Goal: Task Accomplishment & Management: Complete application form

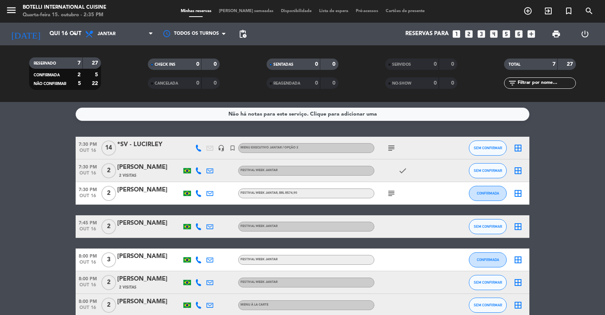
scroll to position [39, 0]
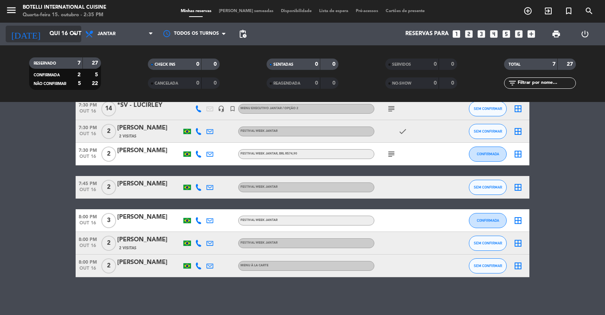
click at [70, 31] on div "[DATE] [DATE] arrow_drop_down" at bounding box center [44, 34] width 76 height 17
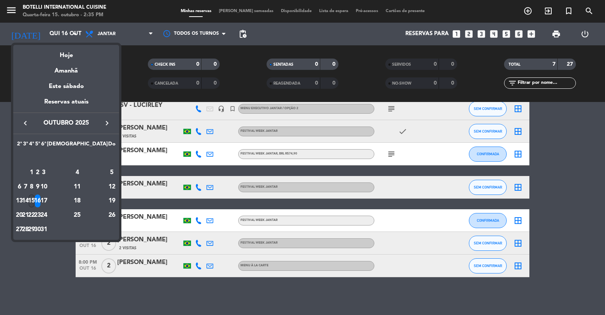
click at [34, 200] on div "15" at bounding box center [32, 201] width 6 height 13
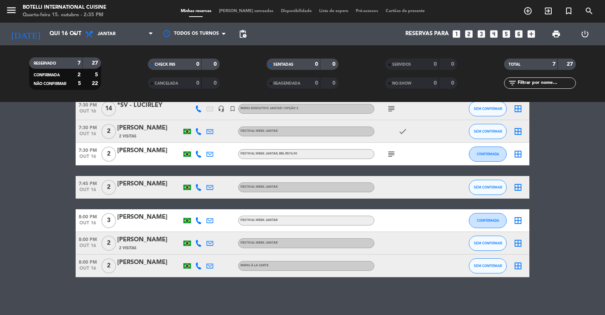
type input "Qua 15 out"
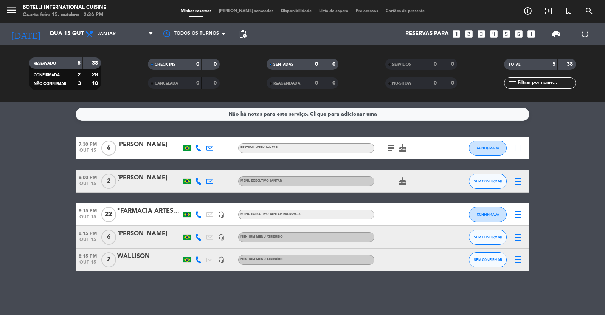
click at [468, 33] on icon "looks_two" at bounding box center [469, 34] width 10 height 10
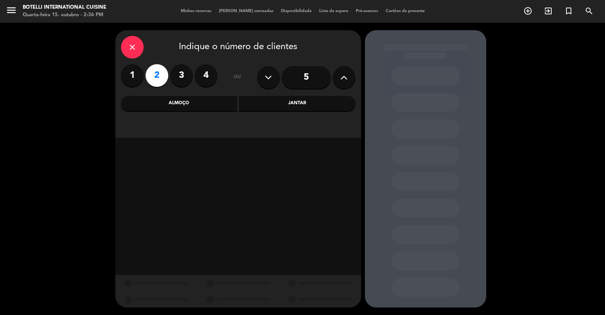
click at [297, 101] on div "Jantar" at bounding box center [297, 103] width 116 height 15
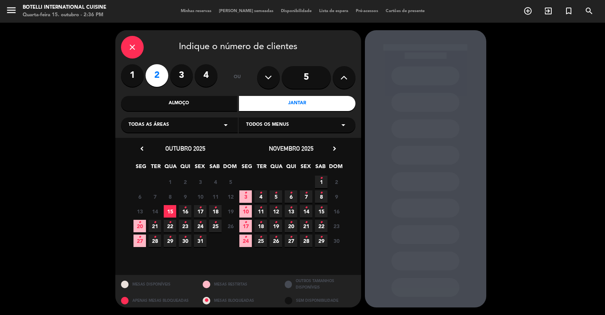
click at [170, 209] on span "15" at bounding box center [170, 211] width 12 height 12
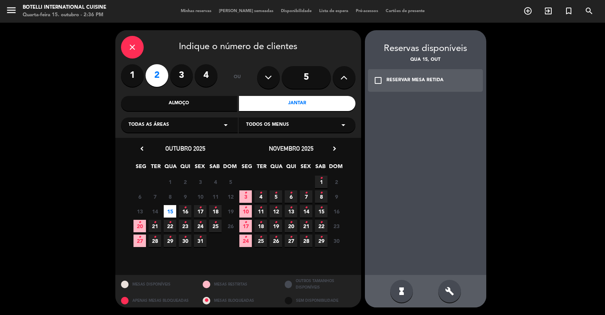
click at [386, 81] on div "check_box_outline_blank RESERVAR MESA RETIDA" at bounding box center [425, 80] width 115 height 23
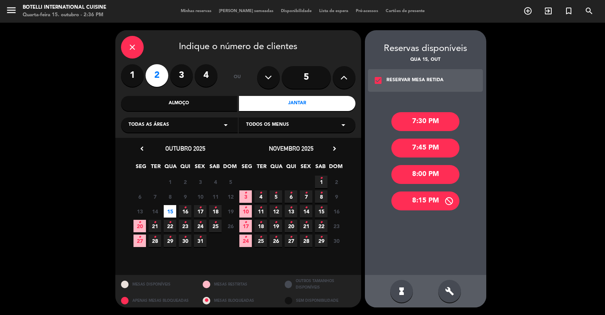
click at [420, 201] on div "8:15 PM" at bounding box center [425, 201] width 68 height 19
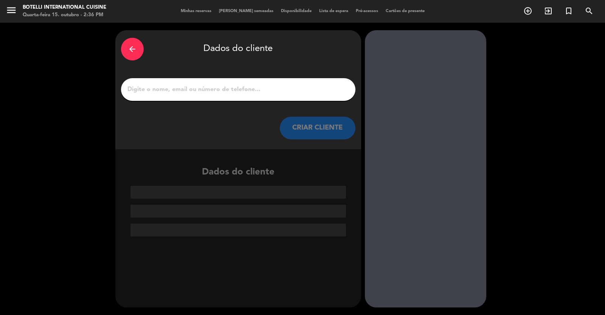
click at [190, 91] on input "1" at bounding box center [238, 89] width 223 height 11
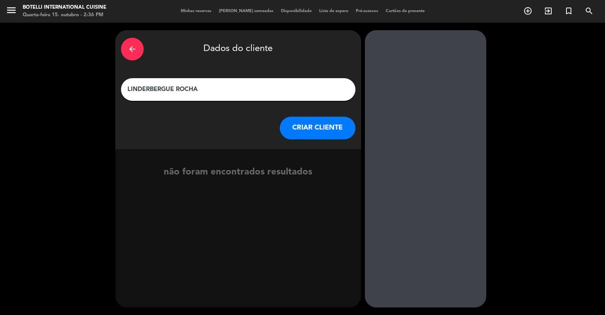
type input "LINDERBERGUE ROCHA"
click at [325, 128] on button "CRIAR CLIENTE" at bounding box center [318, 128] width 76 height 23
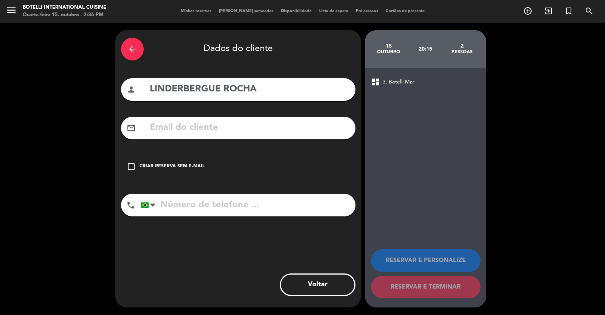
click at [127, 166] on icon "check_box_outline_blank" at bounding box center [131, 166] width 9 height 9
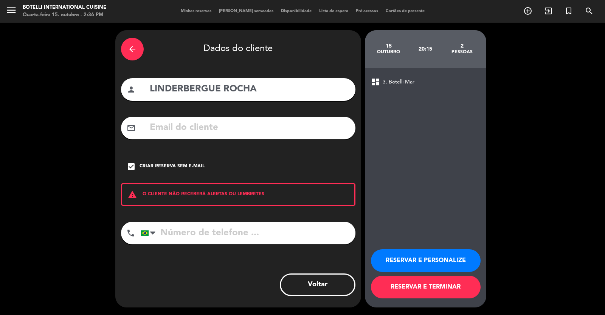
click at [205, 231] on input "tel" at bounding box center [248, 233] width 215 height 23
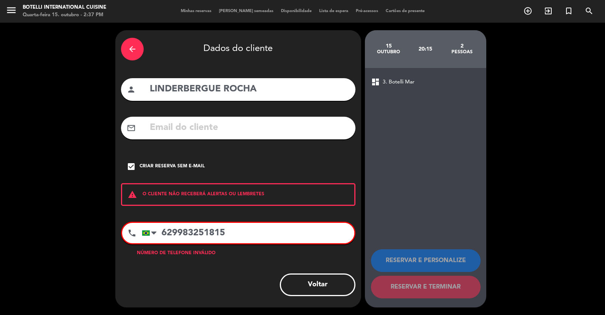
click at [178, 233] on input "629983251815" at bounding box center [248, 233] width 212 height 20
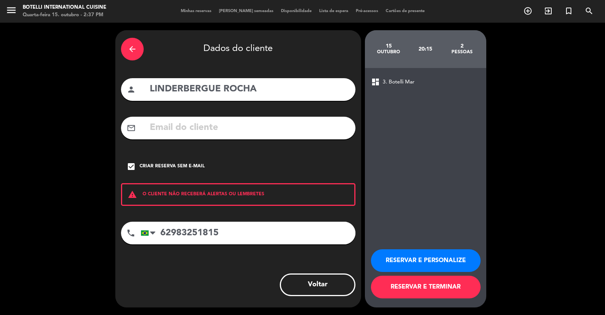
type input "62983251815"
click at [421, 284] on button "RESERVAR E TERMINAR" at bounding box center [426, 287] width 110 height 23
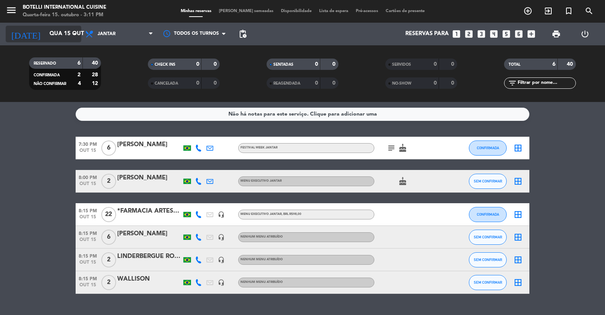
click at [46, 33] on input "Qua 15 out" at bounding box center [82, 34] width 73 height 14
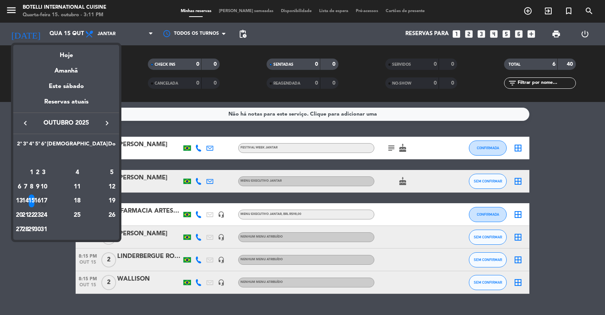
click at [46, 197] on div "17" at bounding box center [44, 201] width 6 height 13
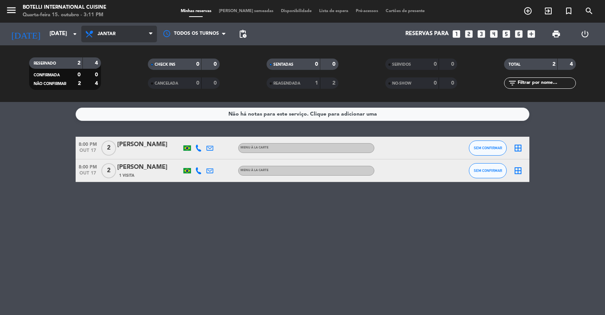
click at [130, 33] on span "Jantar" at bounding box center [119, 34] width 76 height 17
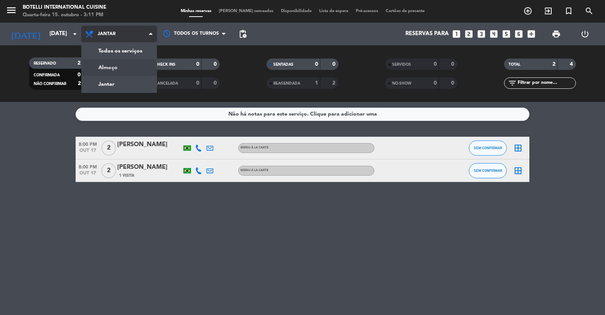
click at [125, 65] on div "menu Botelli International Cuisine Quarta-feira 15. outubro - 3:11 PM Minhas re…" at bounding box center [302, 51] width 605 height 102
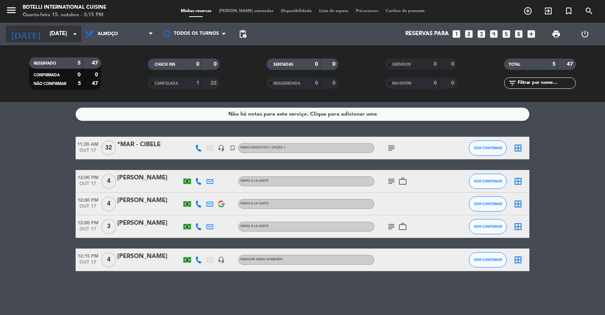
click at [62, 32] on input "[DATE]" at bounding box center [82, 34] width 73 height 14
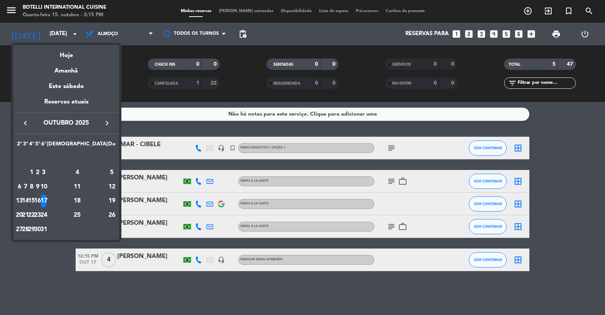
click at [101, 123] on button "keyboard_arrow_right" at bounding box center [107, 123] width 14 height 10
click at [46, 216] on div "28" at bounding box center [44, 215] width 6 height 13
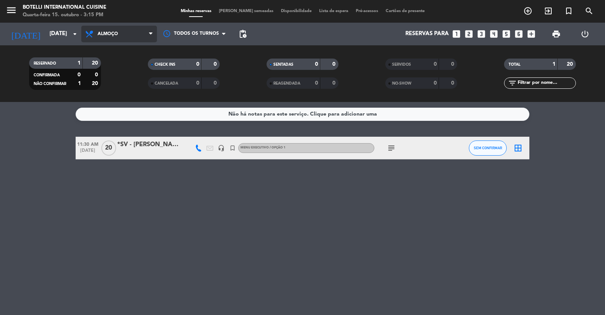
click at [138, 33] on span "Almoço" at bounding box center [119, 34] width 76 height 17
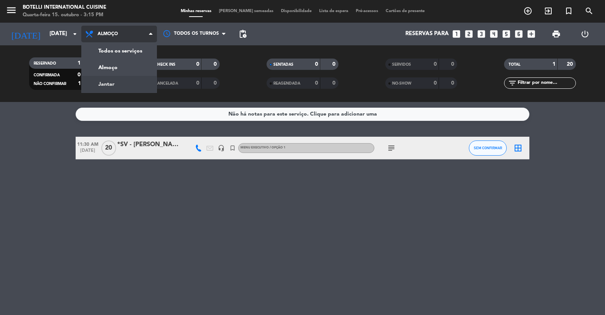
click at [111, 86] on div "menu Botelli International Cuisine Quarta-feira 15. outubro - 3:15 PM Minhas re…" at bounding box center [302, 51] width 605 height 102
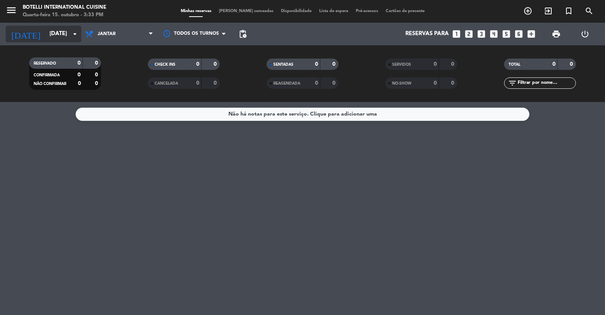
click at [57, 34] on input "[DATE]" at bounding box center [82, 34] width 73 height 14
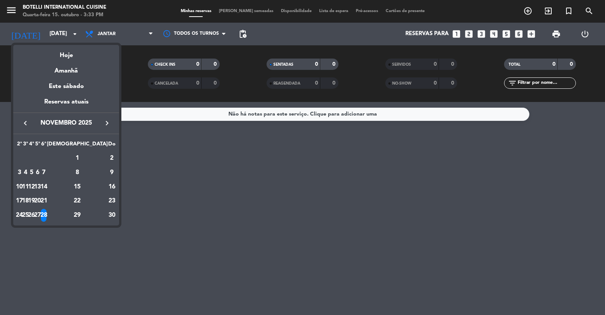
click at [109, 119] on icon "keyboard_arrow_right" at bounding box center [106, 123] width 9 height 9
click at [27, 122] on icon "keyboard_arrow_left" at bounding box center [25, 123] width 9 height 9
click at [34, 170] on div "5" at bounding box center [32, 172] width 6 height 13
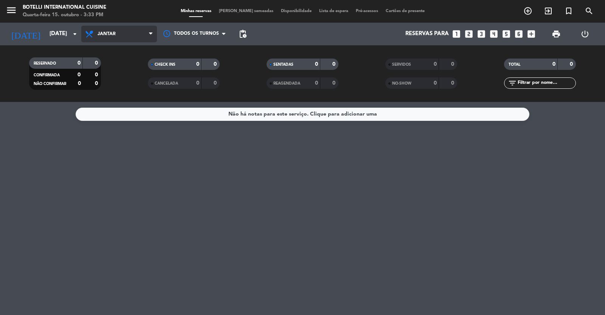
click at [149, 36] on icon at bounding box center [150, 34] width 3 height 6
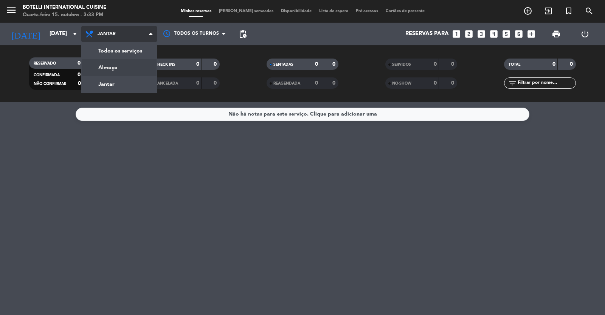
click at [130, 68] on div "menu Botelli International Cuisine Quarta-feira 15. outubro - 3:33 PM Minhas re…" at bounding box center [302, 51] width 605 height 102
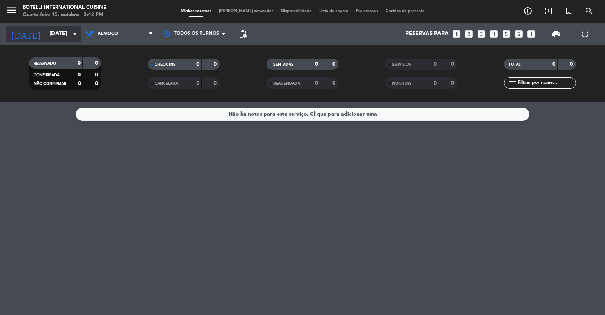
click at [51, 32] on input "[DATE]" at bounding box center [82, 34] width 73 height 14
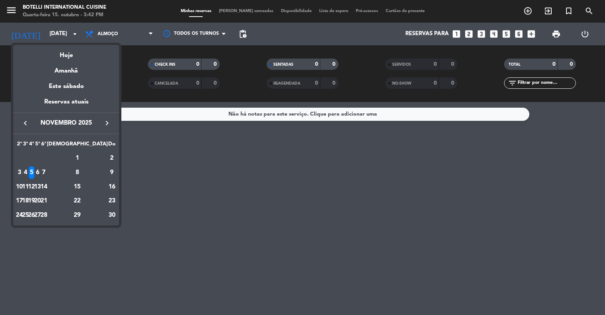
click at [24, 119] on icon "keyboard_arrow_left" at bounding box center [25, 123] width 9 height 9
click at [34, 200] on div "15" at bounding box center [32, 201] width 6 height 13
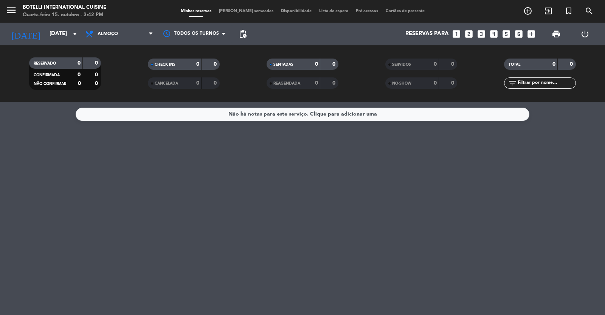
type input "Qua 15 out"
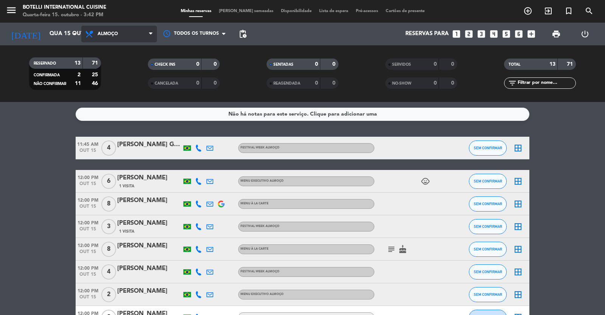
click at [133, 34] on span "Almoço" at bounding box center [119, 34] width 76 height 17
click at [115, 81] on div "menu Botelli International Cuisine Quarta-feira 15. outubro - 3:42 PM Minhas re…" at bounding box center [302, 51] width 605 height 102
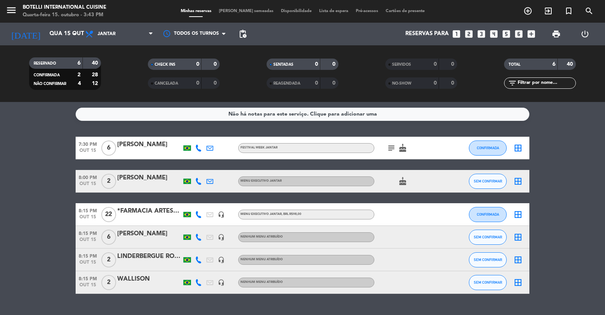
click at [144, 217] on div at bounding box center [149, 220] width 64 height 6
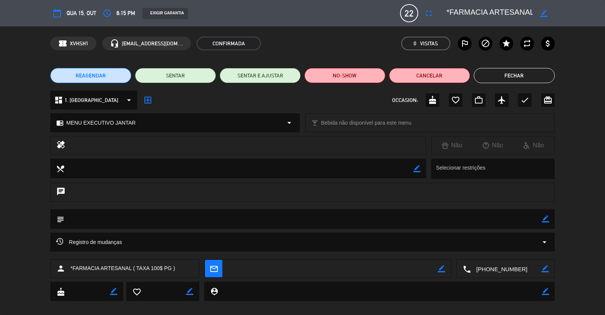
click at [545, 12] on icon "border_color" at bounding box center [543, 13] width 7 height 7
click at [459, 11] on textarea at bounding box center [489, 13] width 87 height 14
type textarea "SV -FARMACIA ARTESANAL ( TAXA 100$ PG )"
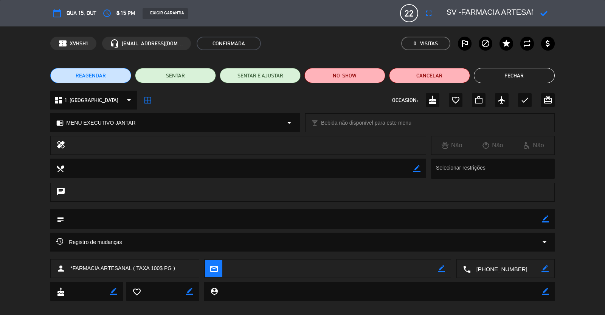
click at [514, 70] on button "Fechar" at bounding box center [514, 75] width 81 height 15
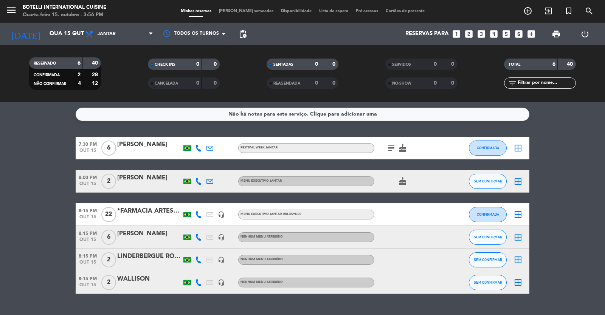
click at [153, 213] on div "*FARMACIA ARTESANAL ( TAXA 100$ PG )" at bounding box center [149, 211] width 64 height 10
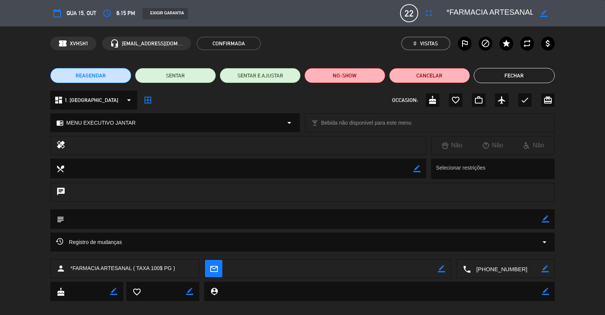
click at [546, 12] on icon "border_color" at bounding box center [543, 13] width 7 height 7
click at [455, 10] on textarea at bounding box center [489, 13] width 87 height 14
click at [223, 40] on span "CONFIRMADA" at bounding box center [229, 44] width 64 height 14
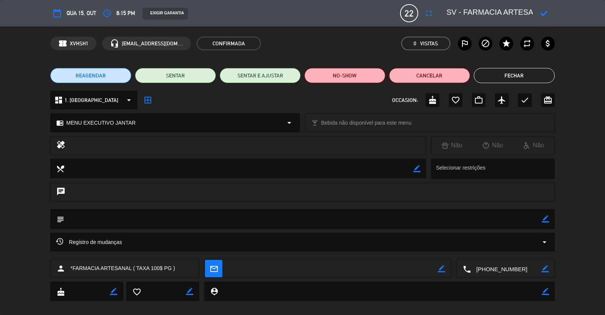
click at [230, 43] on span "CONFIRMADA" at bounding box center [229, 44] width 64 height 14
click at [545, 14] on icon at bounding box center [543, 13] width 7 height 7
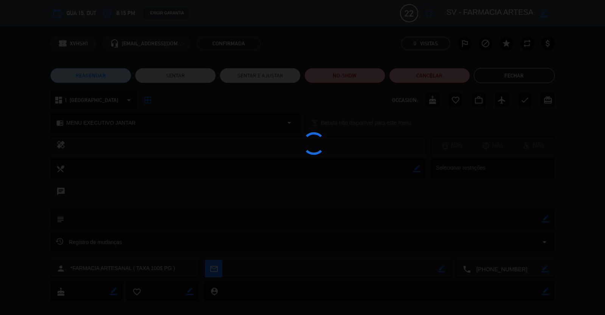
type textarea "SV - FARMACIA ARTESANAL ( TAXA 100$ PG )"
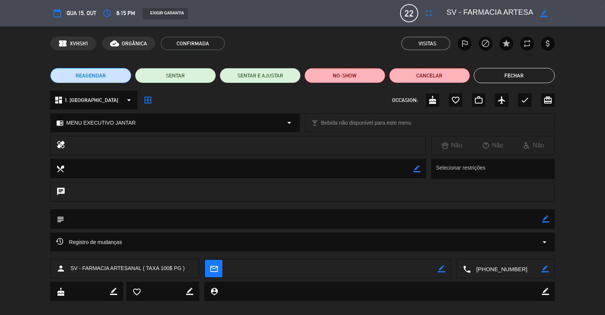
click at [503, 74] on button "Fechar" at bounding box center [514, 75] width 81 height 15
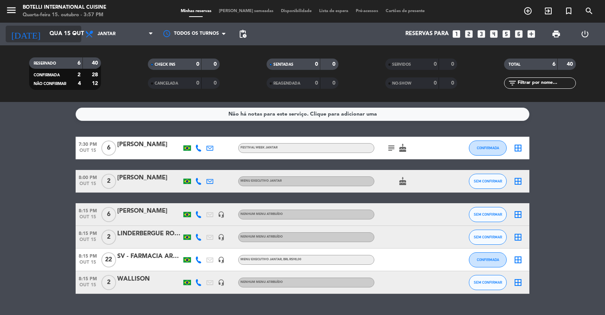
click at [53, 32] on input "Qua 15 out" at bounding box center [82, 34] width 73 height 14
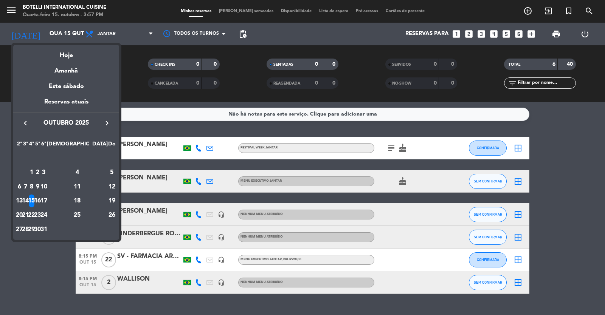
click at [109, 122] on icon "keyboard_arrow_right" at bounding box center [106, 123] width 9 height 9
click at [40, 185] on div "13" at bounding box center [38, 187] width 6 height 13
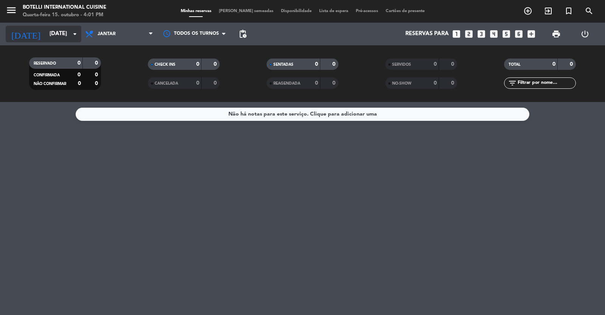
click at [54, 32] on input "[DATE]" at bounding box center [82, 34] width 73 height 14
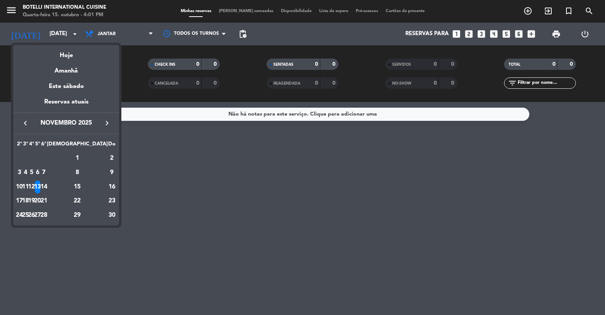
click at [28, 122] on icon "keyboard_arrow_left" at bounding box center [25, 123] width 9 height 9
click at [30, 122] on button "keyboard_arrow_left" at bounding box center [26, 123] width 14 height 10
click at [110, 121] on icon "keyboard_arrow_right" at bounding box center [106, 123] width 9 height 9
click at [109, 121] on icon "keyboard_arrow_right" at bounding box center [106, 123] width 9 height 9
click at [34, 174] on div "5" at bounding box center [32, 172] width 6 height 13
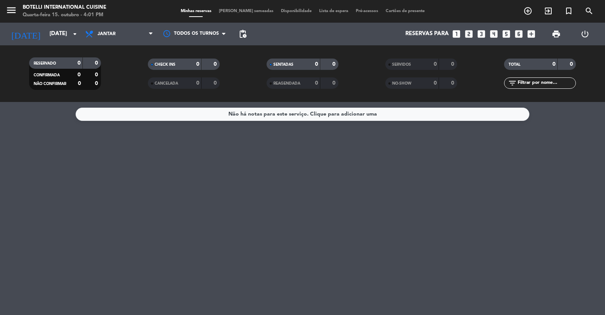
type input "[DATE]"
click at [568, 9] on icon "turned_in_not" at bounding box center [568, 10] width 9 height 9
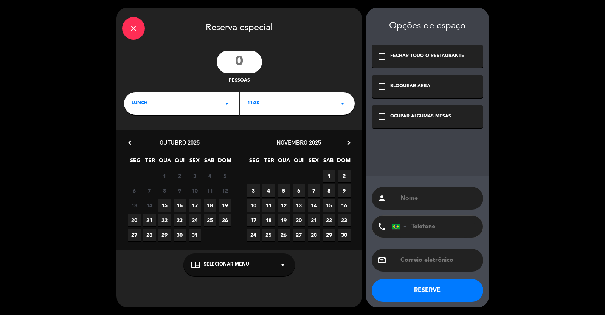
click at [245, 61] on input "number" at bounding box center [239, 62] width 45 height 23
type input "30"
click at [219, 101] on div "LUNCH arrow_drop_down" at bounding box center [181, 103] width 115 height 23
click at [136, 134] on div "Jantar" at bounding box center [182, 136] width 100 height 8
click at [342, 104] on icon "arrow_drop_down" at bounding box center [342, 103] width 9 height 9
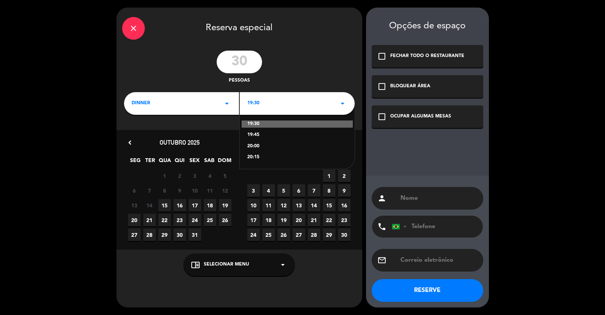
click at [259, 135] on div "19:45" at bounding box center [297, 136] width 100 height 8
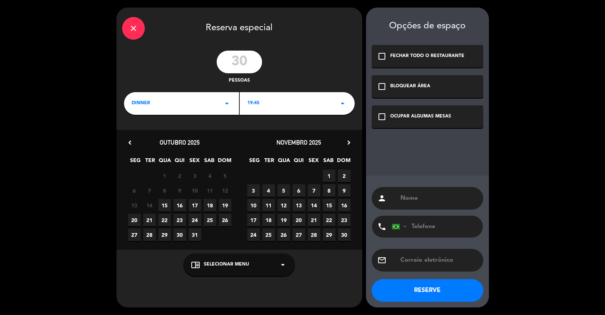
click at [322, 100] on div "19:45 arrow_drop_down" at bounding box center [297, 103] width 115 height 23
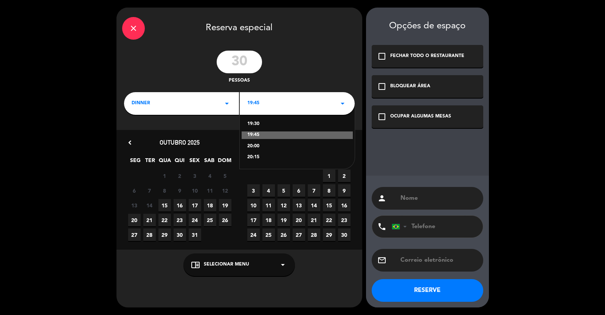
click at [253, 155] on div "20:15" at bounding box center [297, 158] width 100 height 8
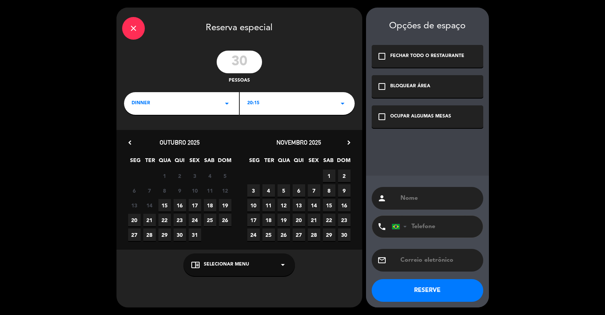
click at [283, 187] on span "5" at bounding box center [283, 190] width 12 height 12
click at [426, 195] on input "text" at bounding box center [438, 198] width 78 height 11
click at [399, 198] on div "person [PERSON_NAME]" at bounding box center [427, 198] width 111 height 23
click at [400, 198] on input "[PERSON_NAME]" at bounding box center [438, 198] width 78 height 11
type input "MAR - ISABEL"
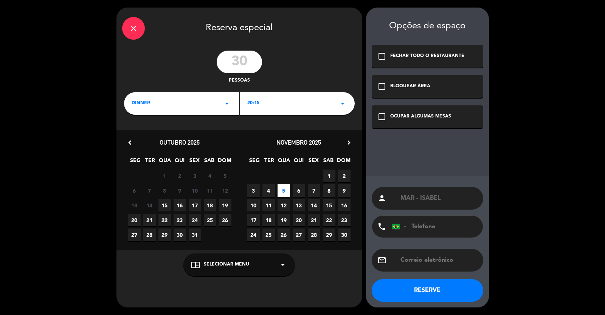
click at [435, 228] on input "tel" at bounding box center [433, 227] width 83 height 22
type input "62983318500"
click at [424, 294] on button "RESERVE" at bounding box center [427, 290] width 111 height 23
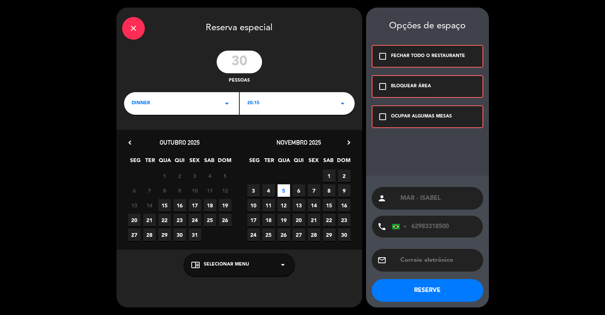
click at [381, 117] on icon "check_box_outline_blank" at bounding box center [382, 116] width 9 height 9
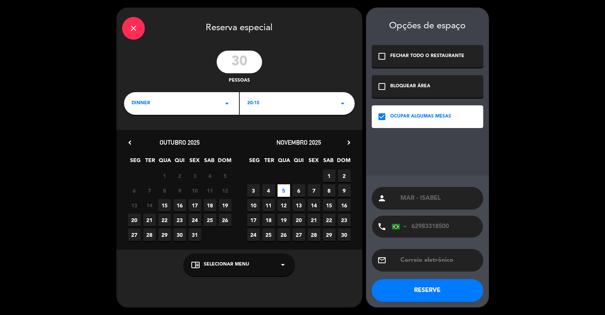
click at [423, 291] on button "RESERVE" at bounding box center [427, 290] width 111 height 23
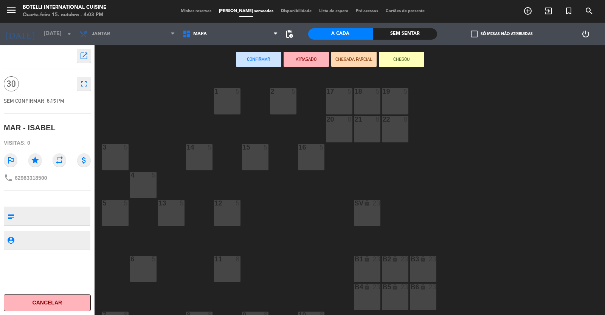
click at [376, 274] on div "B1 lock 23" at bounding box center [367, 269] width 26 height 26
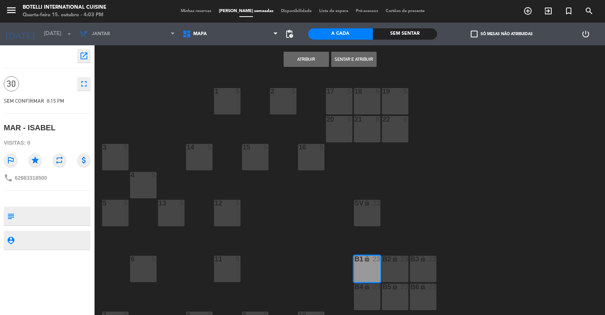
drag, startPoint x: 389, startPoint y: 274, endPoint x: 398, endPoint y: 274, distance: 9.1
click at [390, 274] on div "B2 lock 23" at bounding box center [395, 269] width 26 height 26
drag, startPoint x: 420, startPoint y: 270, endPoint x: 421, endPoint y: 296, distance: 25.8
click at [421, 279] on div "b3 lock 23" at bounding box center [423, 269] width 26 height 26
drag, startPoint x: 421, startPoint y: 300, endPoint x: 382, endPoint y: 294, distance: 39.9
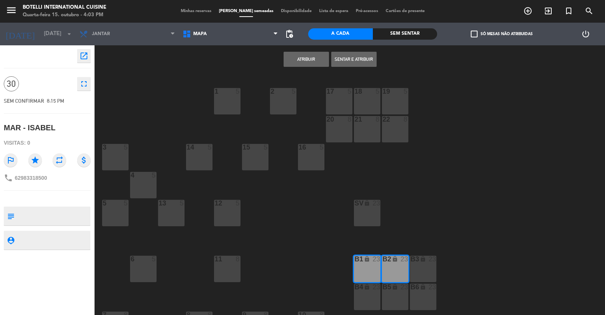
click at [411, 299] on div "B6 lock 23" at bounding box center [423, 297] width 26 height 26
click at [375, 294] on div "B4 lock 23" at bounding box center [367, 297] width 26 height 26
click at [303, 60] on button "Atribuir" at bounding box center [305, 59] width 45 height 15
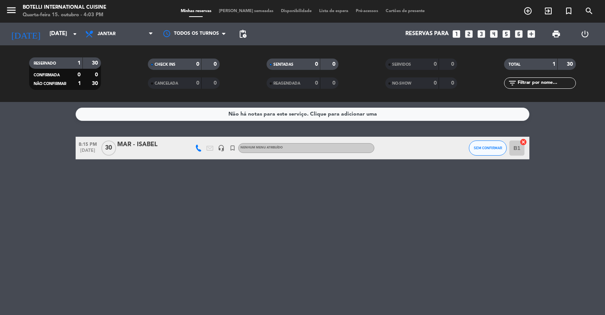
click at [167, 144] on div "MAR - ISABEL" at bounding box center [149, 145] width 64 height 10
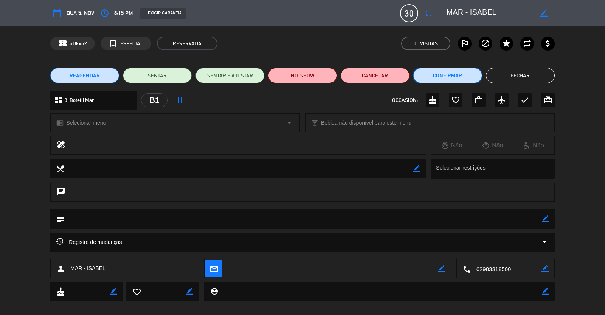
click at [449, 74] on button "Confirmar" at bounding box center [447, 75] width 69 height 15
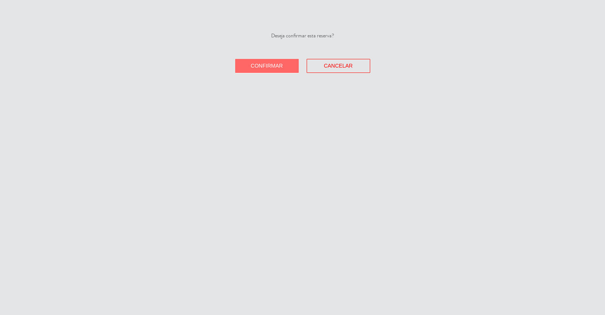
click at [271, 68] on span "Confirmar" at bounding box center [267, 66] width 32 height 6
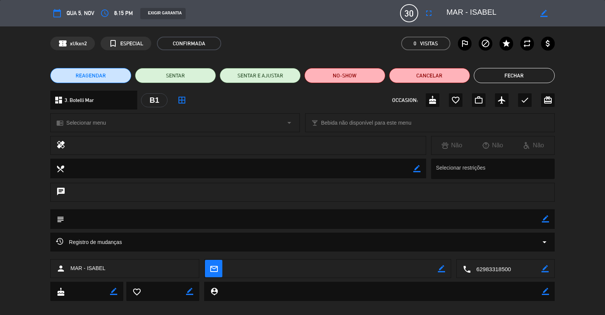
click at [531, 71] on button "Fechar" at bounding box center [514, 75] width 81 height 15
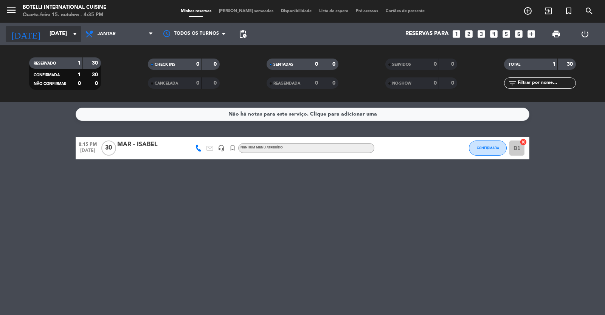
click at [76, 35] on icon "arrow_drop_down" at bounding box center [74, 33] width 9 height 9
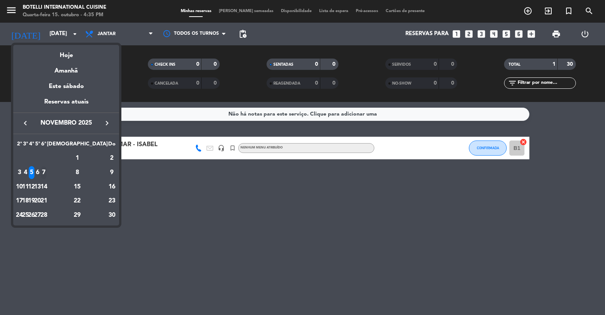
click at [46, 173] on div "7" at bounding box center [44, 172] width 6 height 13
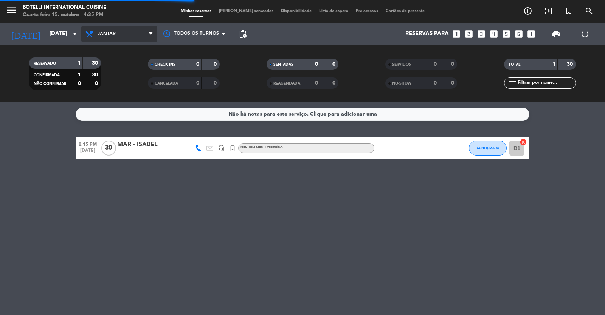
click at [137, 36] on span "Jantar" at bounding box center [119, 34] width 76 height 17
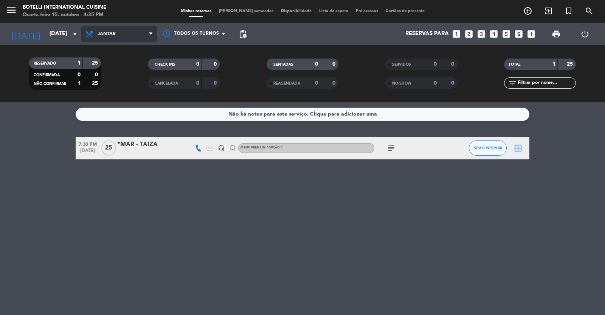
click at [129, 36] on span "Jantar" at bounding box center [119, 34] width 76 height 17
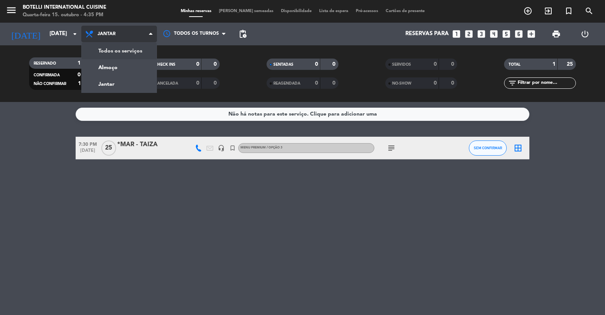
click at [122, 67] on div "menu Botelli International Cuisine Quarta-feira 15. outubro - 4:35 PM Minhas re…" at bounding box center [302, 51] width 605 height 102
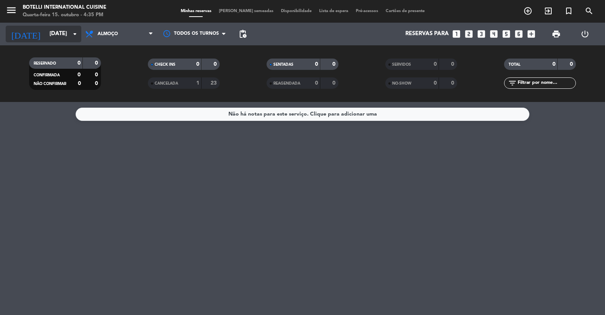
click at [52, 33] on input "[DATE]" at bounding box center [82, 34] width 73 height 14
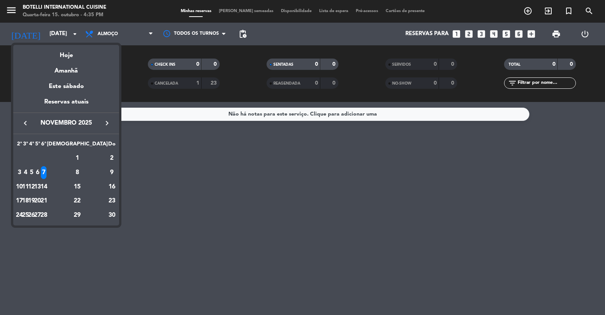
click at [26, 122] on icon "keyboard_arrow_left" at bounding box center [25, 123] width 9 height 9
click at [46, 199] on div "17" at bounding box center [44, 201] width 6 height 13
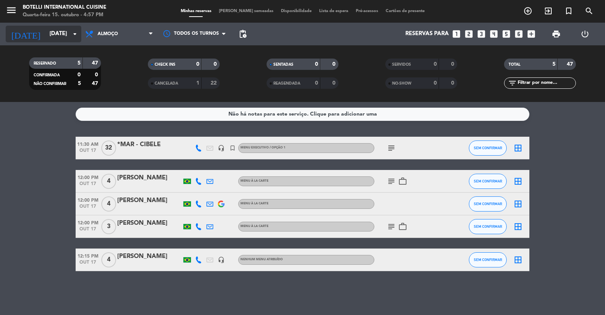
click at [49, 32] on input "[DATE]" at bounding box center [82, 34] width 73 height 14
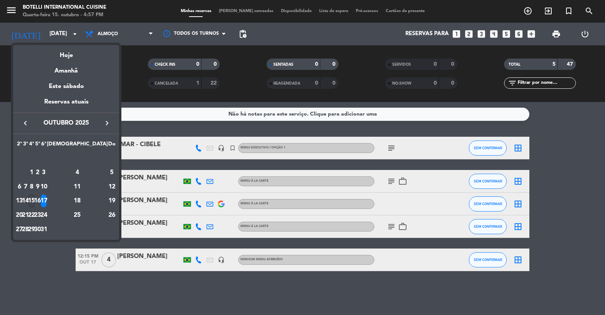
click at [34, 200] on div "15" at bounding box center [32, 201] width 6 height 13
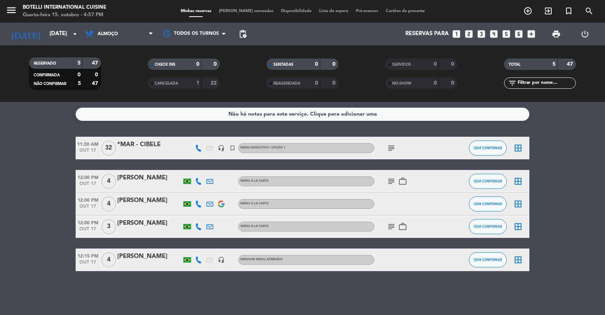
type input "Qua 15 out"
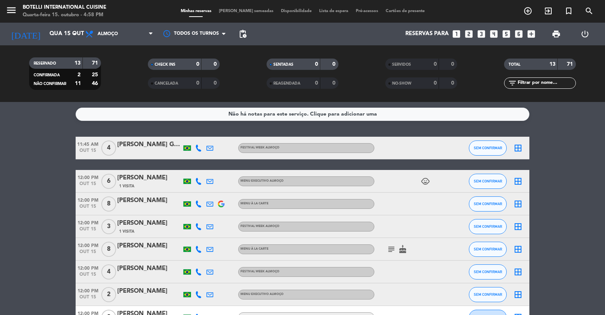
click at [470, 36] on icon "looks_two" at bounding box center [469, 34] width 10 height 10
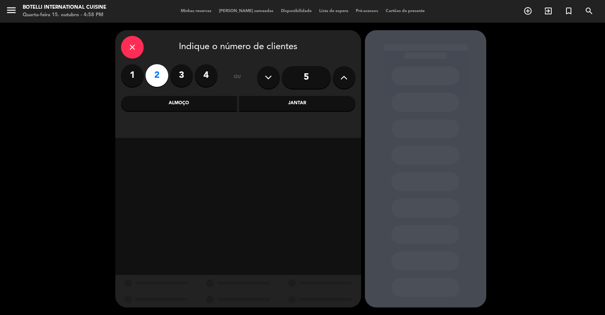
click at [288, 105] on div "Jantar" at bounding box center [297, 103] width 116 height 15
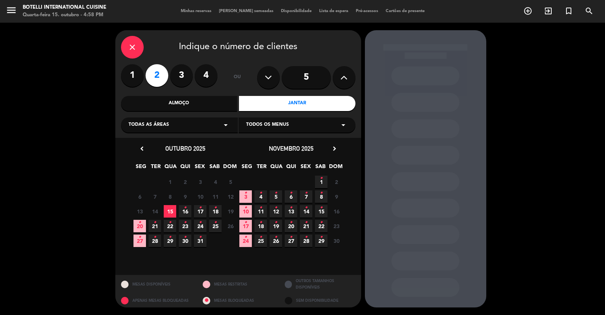
click at [169, 211] on span "15" at bounding box center [170, 211] width 12 height 12
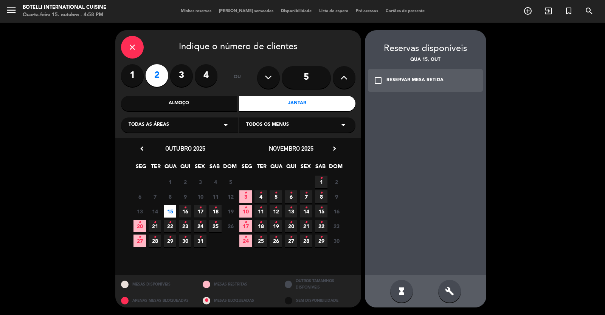
click at [377, 82] on icon "check_box_outline_blank" at bounding box center [377, 80] width 9 height 9
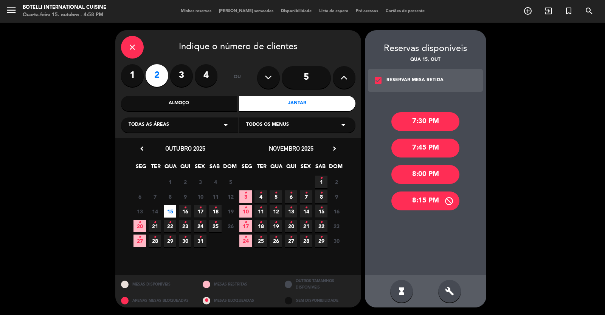
drag, startPoint x: 417, startPoint y: 200, endPoint x: 413, endPoint y: 195, distance: 5.7
click at [417, 199] on div "8:15 PM" at bounding box center [425, 201] width 68 height 19
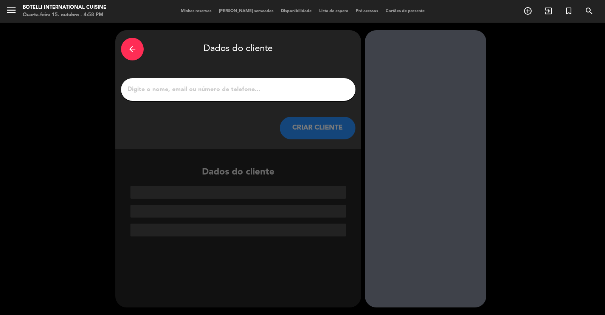
click at [200, 90] on input "1" at bounding box center [238, 89] width 223 height 11
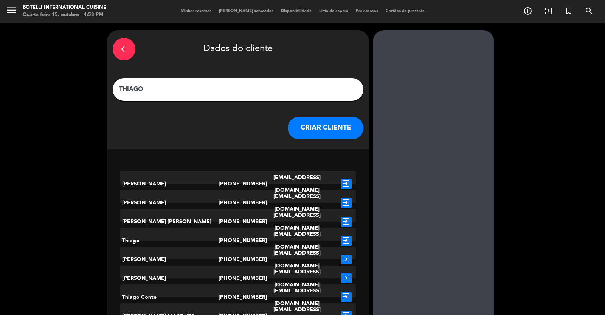
type input "THIAGO"
click at [313, 125] on button "CRIAR CLIENTE" at bounding box center [326, 128] width 76 height 23
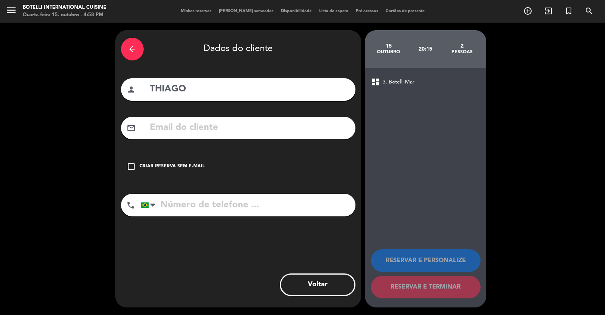
click at [127, 166] on icon "check_box_outline_blank" at bounding box center [131, 166] width 9 height 9
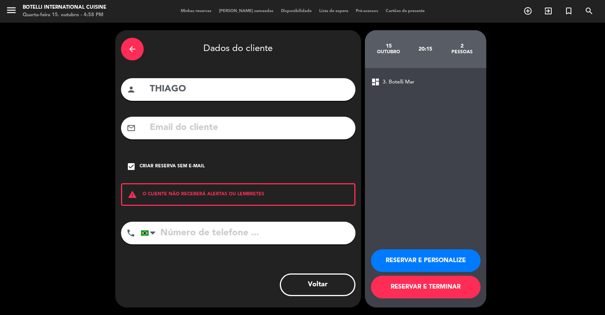
click at [177, 234] on input "tel" at bounding box center [248, 233] width 215 height 23
type input "62999972736"
click at [401, 287] on button "RESERVAR E TERMINAR" at bounding box center [426, 287] width 110 height 23
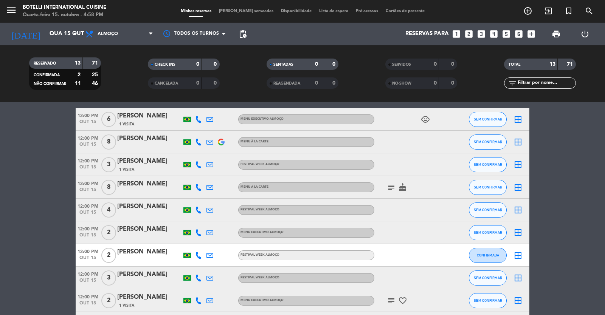
scroll to position [24, 0]
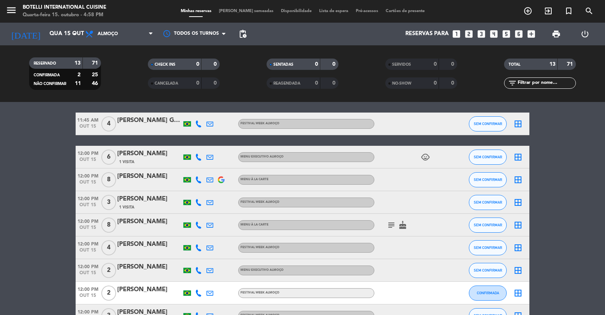
click at [468, 32] on icon "looks_two" at bounding box center [469, 34] width 10 height 10
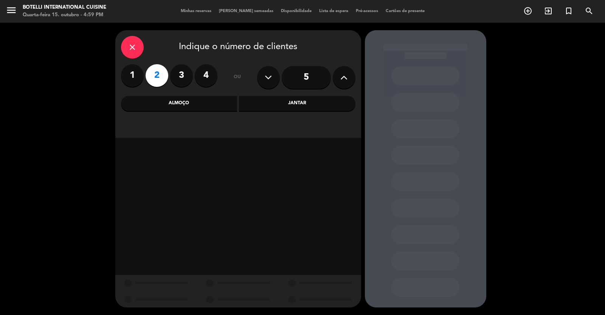
click at [296, 102] on div "Jantar" at bounding box center [297, 103] width 116 height 15
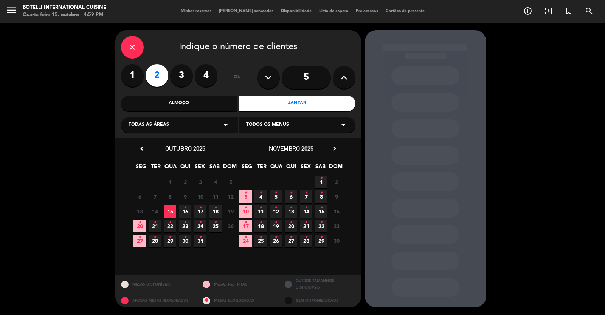
click at [170, 214] on span "15" at bounding box center [170, 211] width 12 height 12
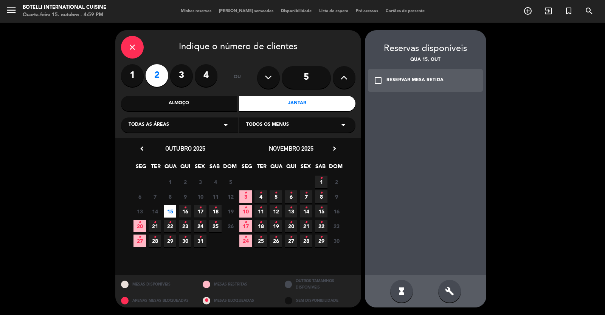
click at [381, 77] on icon "check_box_outline_blank" at bounding box center [377, 80] width 9 height 9
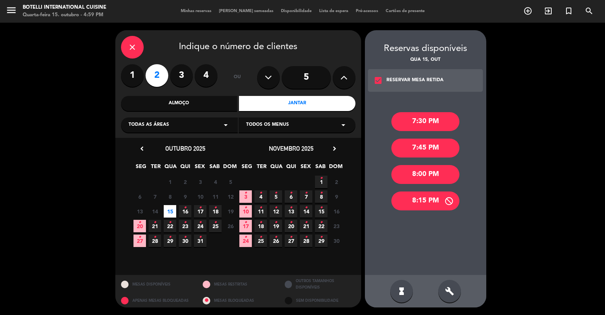
click at [419, 204] on div "8:15 PM" at bounding box center [425, 201] width 68 height 19
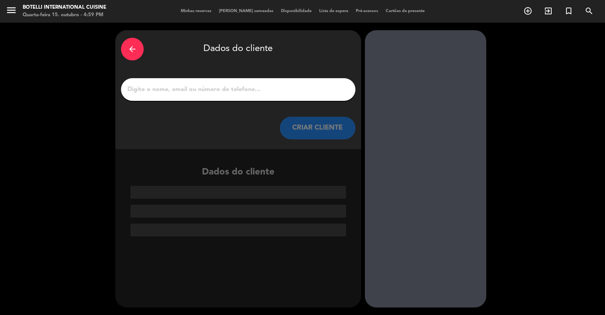
click at [204, 93] on input "1" at bounding box center [238, 89] width 223 height 11
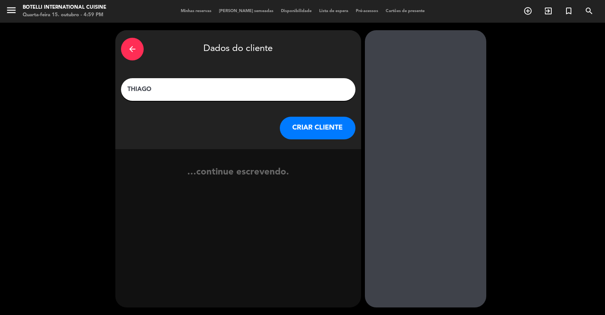
type input "THIAGO"
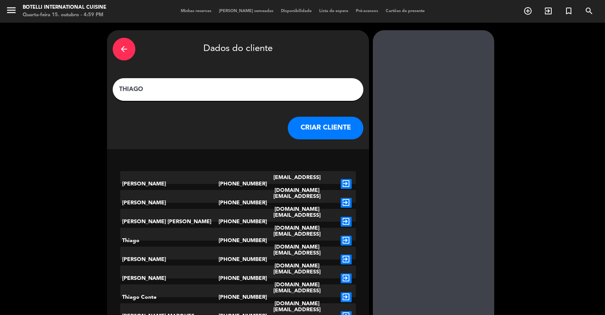
click at [319, 129] on button "CRIAR CLIENTE" at bounding box center [326, 128] width 76 height 23
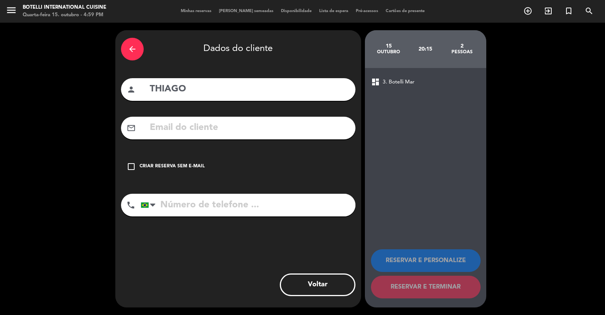
click at [133, 166] on icon "check_box_outline_blank" at bounding box center [131, 166] width 9 height 9
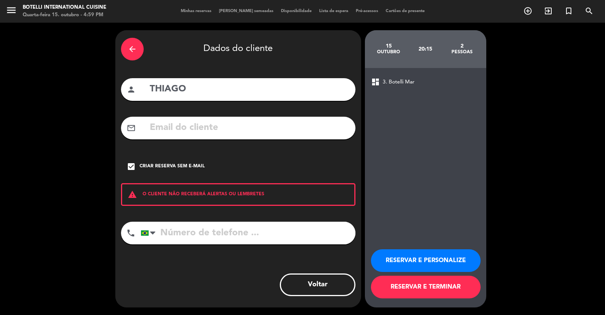
click at [182, 235] on input "tel" at bounding box center [248, 233] width 215 height 23
type input "62999972736"
click at [421, 289] on button "RESERVAR E TERMINAR" at bounding box center [426, 287] width 110 height 23
